Goal: Transaction & Acquisition: Book appointment/travel/reservation

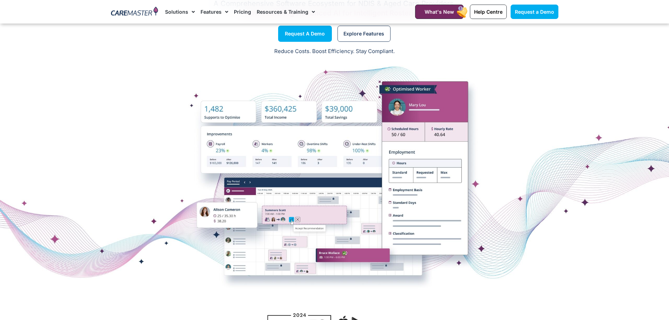
click at [355, 211] on div at bounding box center [334, 184] width 669 height 176
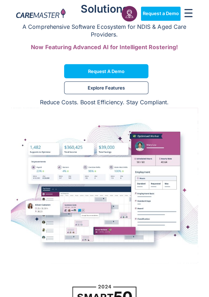
scroll to position [70, 0]
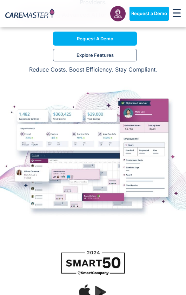
click at [77, 170] on img at bounding box center [93, 152] width 186 height 154
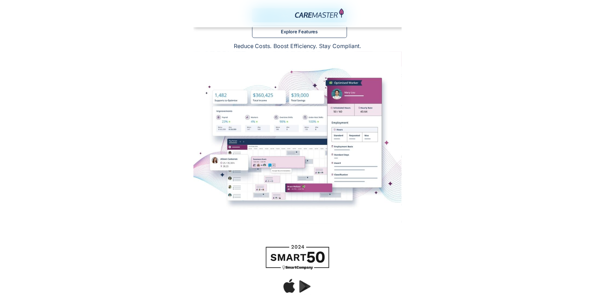
scroll to position [51, 0]
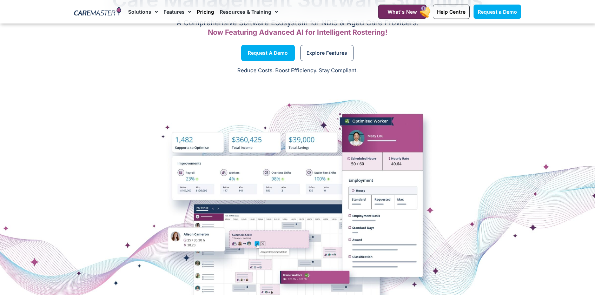
click at [204, 12] on link "Pricing" at bounding box center [205, 12] width 17 height 24
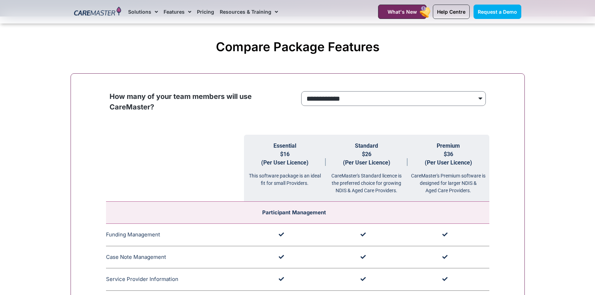
scroll to position [703, 0]
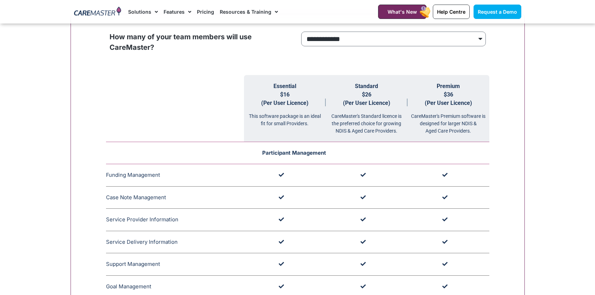
click at [272, 154] on span "Participant Management" at bounding box center [294, 153] width 64 height 7
click at [338, 160] on td "Participant Management" at bounding box center [298, 153] width 384 height 22
click at [313, 148] on td "Participant Management" at bounding box center [298, 153] width 384 height 22
